Goal: Feedback & Contribution: Submit feedback/report problem

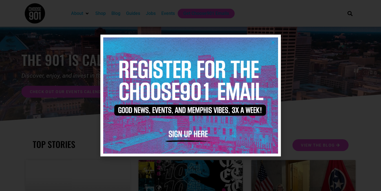
scroll to position [294, 0]
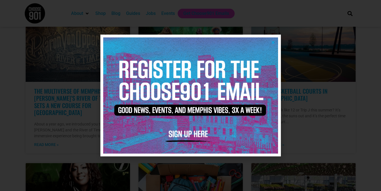
click at [274, 40] on icon "Close" at bounding box center [273, 42] width 4 height 4
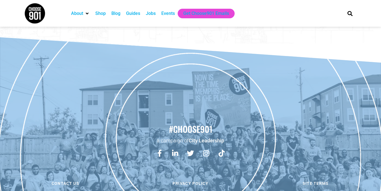
scroll to position [1177, 0]
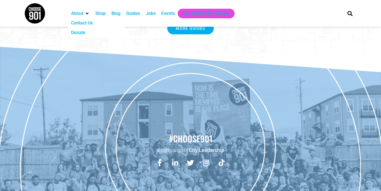
click at [87, 26] on div "Contact Us" at bounding box center [82, 23] width 22 height 7
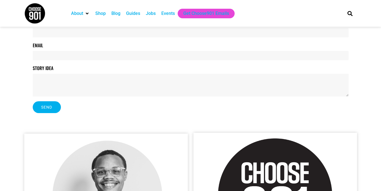
click at [82, 47] on div "Email" at bounding box center [191, 51] width 316 height 18
click at [82, 45] on div "Email" at bounding box center [191, 51] width 316 height 18
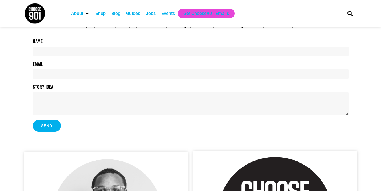
scroll to position [85, 0]
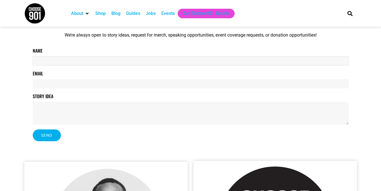
click at [73, 56] on input "Name" at bounding box center [191, 60] width 316 height 9
type input "[PERSON_NAME]"
click at [73, 91] on div "Name [PERSON_NAME] Email Story Idea Send" at bounding box center [191, 96] width 316 height 99
click at [71, 85] on input "Email" at bounding box center [191, 83] width 316 height 9
type input "[DOMAIN_NAME][EMAIL_ADDRESS][DOMAIN_NAME]"
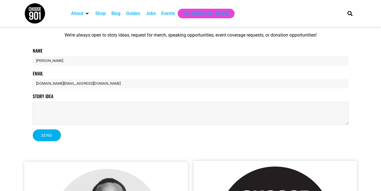
paste textarea "Hello Web Team, Good day! The site's look & feel approach seems truly innovativ…"
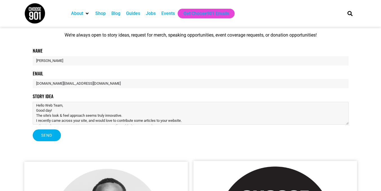
scroll to position [24, 0]
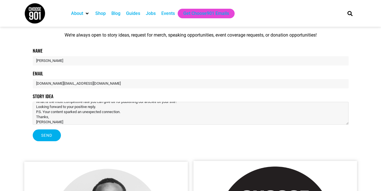
type textarea "Hello Web Team, Good day! The site's look & feel approach seems truly innovativ…"
click at [55, 137] on button "Send" at bounding box center [47, 136] width 28 height 12
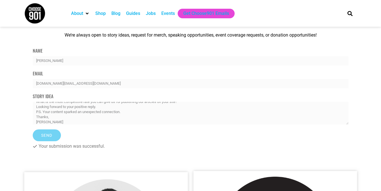
scroll to position [0, 0]
